Goal: Information Seeking & Learning: Check status

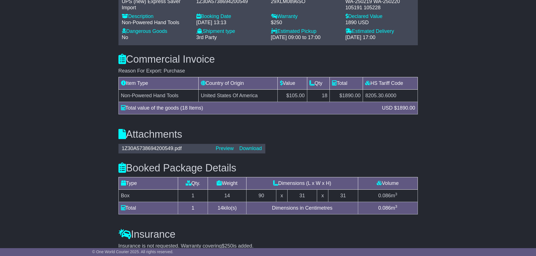
scroll to position [478, 0]
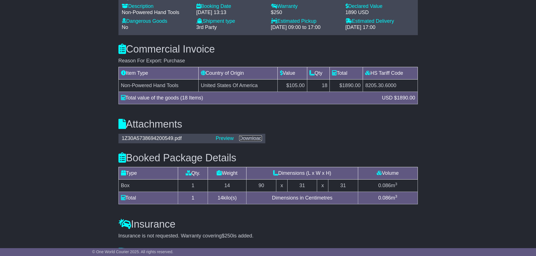
click at [251, 140] on link "Download" at bounding box center [250, 139] width 23 height 6
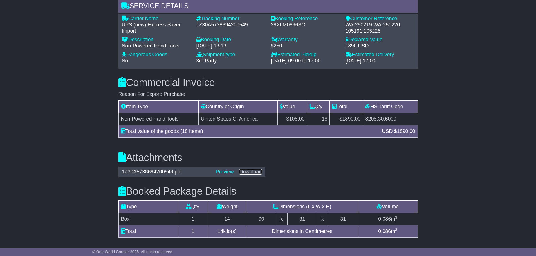
scroll to position [366, 0]
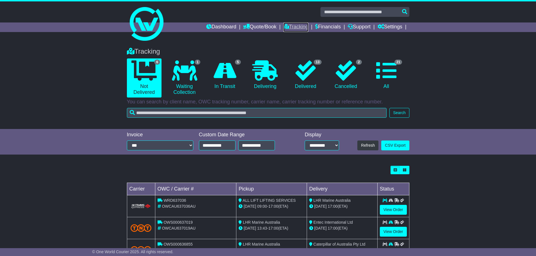
click at [296, 28] on link "Tracking" at bounding box center [295, 28] width 25 height 10
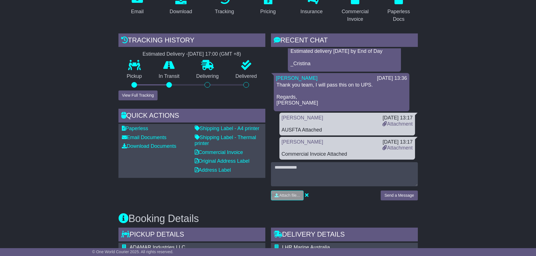
scroll to position [92, 0]
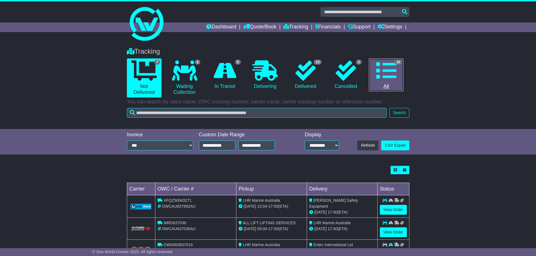
click at [394, 76] on icon at bounding box center [386, 71] width 20 height 20
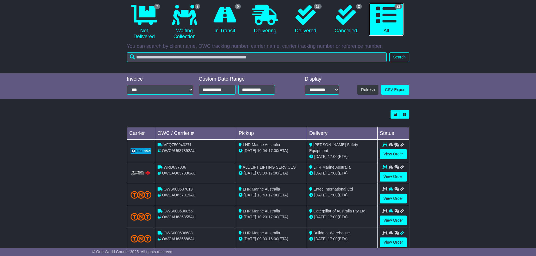
scroll to position [56, 0]
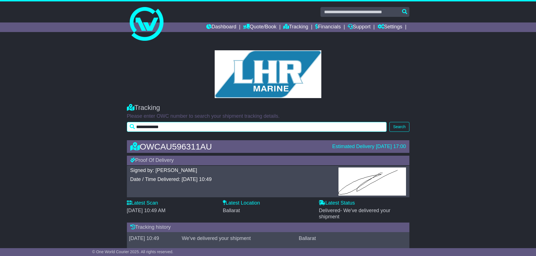
drag, startPoint x: 179, startPoint y: 127, endPoint x: 128, endPoint y: 123, distance: 51.0
click at [128, 123] on input "**********" at bounding box center [257, 127] width 260 height 10
paste input "text"
type input "**********"
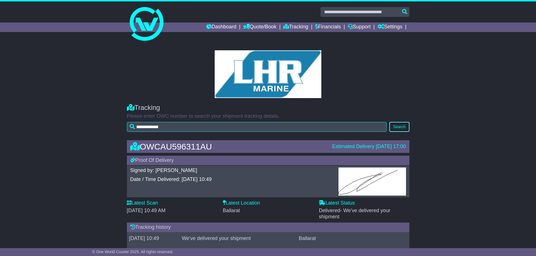
click at [401, 124] on button "Search" at bounding box center [399, 127] width 20 height 10
